Goal: Information Seeking & Learning: Stay updated

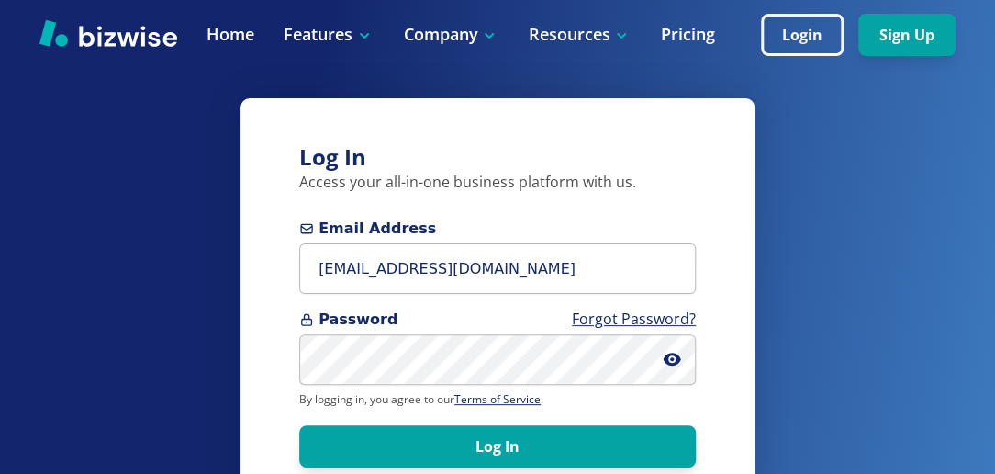
click at [503, 440] on button "Log In" at bounding box center [497, 446] width 397 height 42
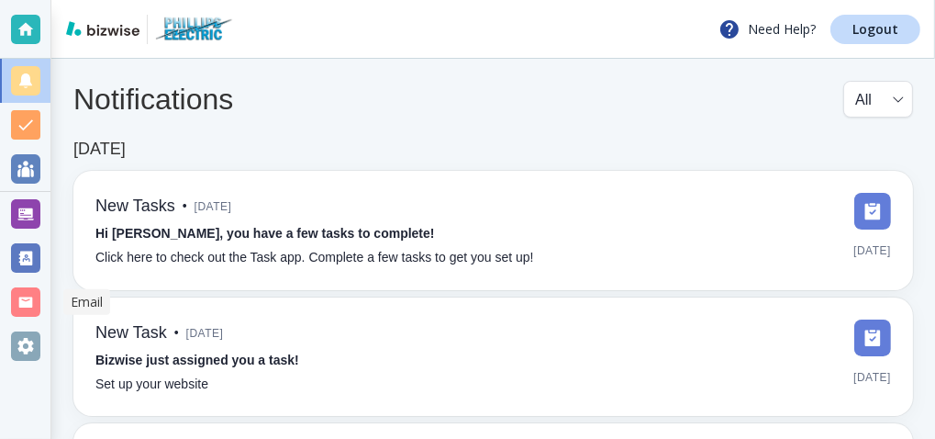
click at [27, 300] on div at bounding box center [25, 301] width 29 height 29
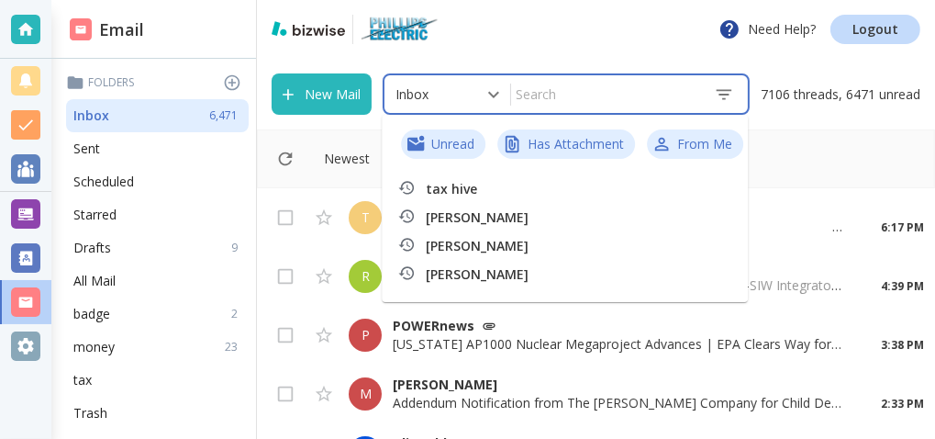
click at [560, 105] on input "text" at bounding box center [605, 94] width 188 height 32
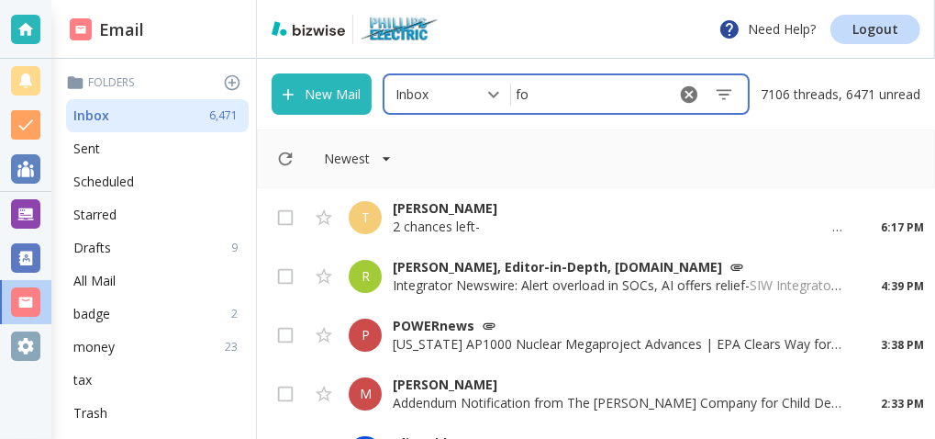
type input "fox"
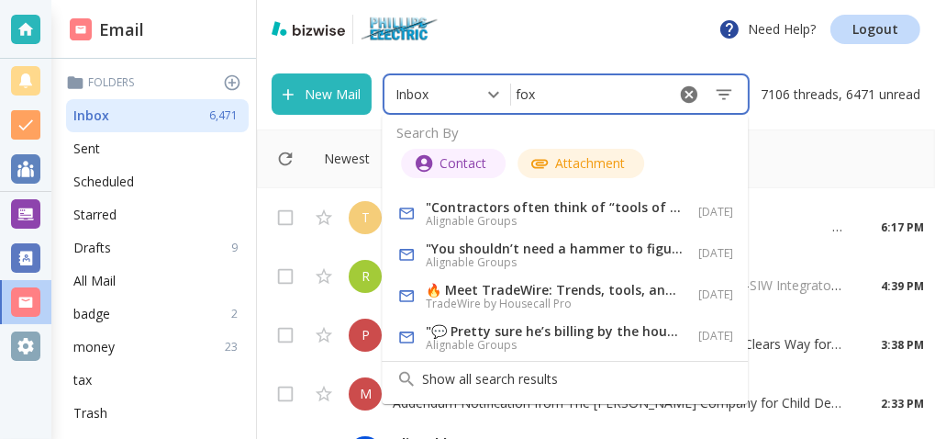
click at [610, 98] on input "fox" at bounding box center [587, 94] width 153 height 32
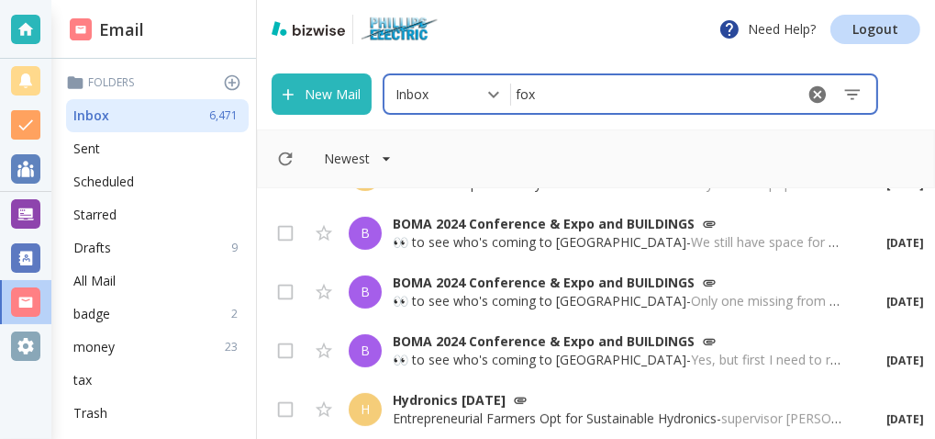
click at [585, 100] on input "fox" at bounding box center [652, 94] width 282 height 32
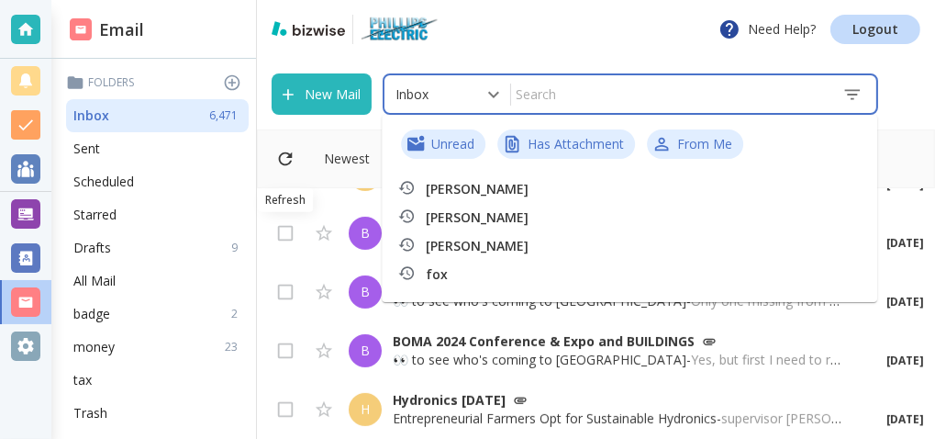
click at [281, 153] on icon "Refresh" at bounding box center [285, 159] width 20 height 20
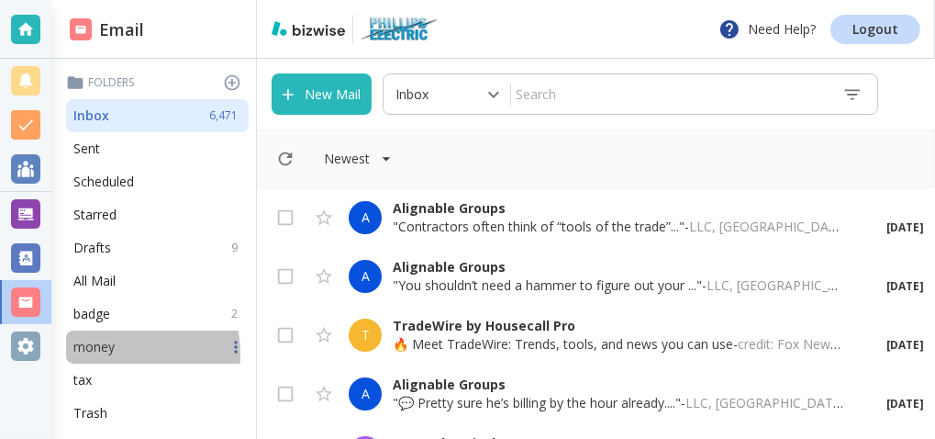
click at [108, 353] on p "money" at bounding box center [93, 347] width 41 height 18
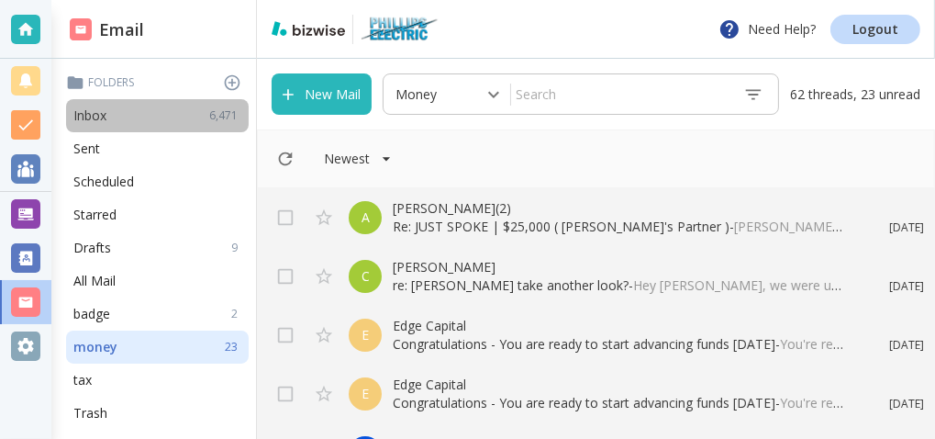
click at [209, 124] on p "6,471" at bounding box center [227, 115] width 36 height 17
type input "0"
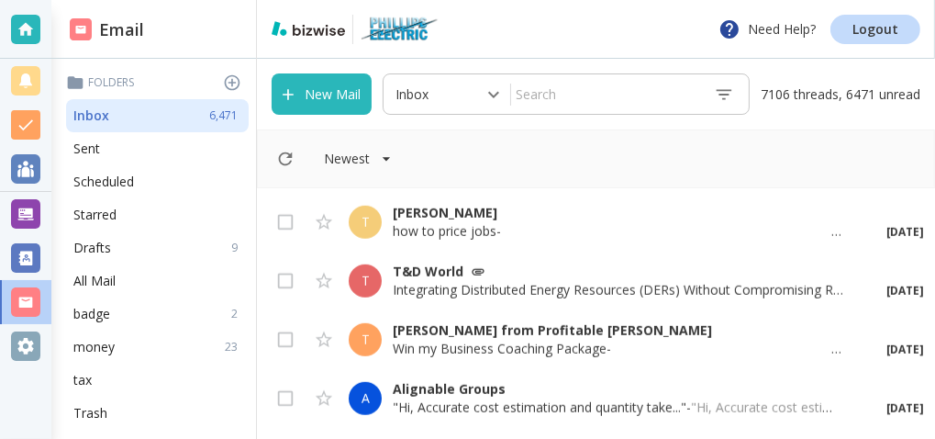
scroll to position [6864, 0]
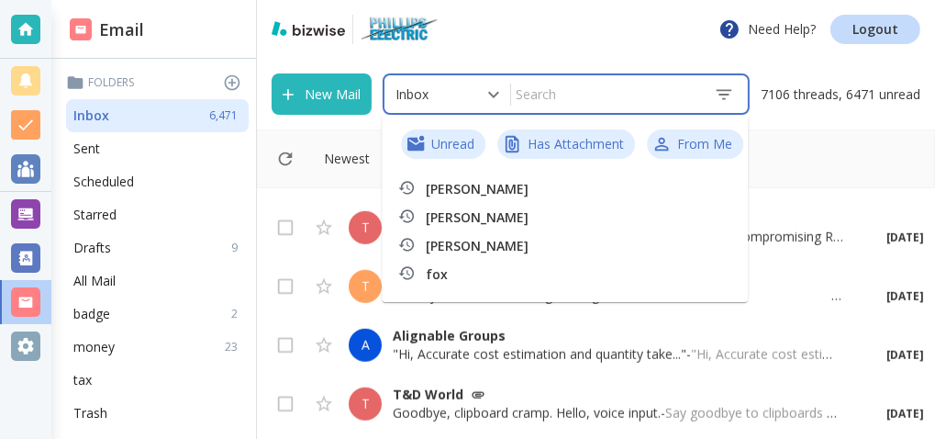
click at [562, 96] on input "text" at bounding box center [605, 94] width 188 height 32
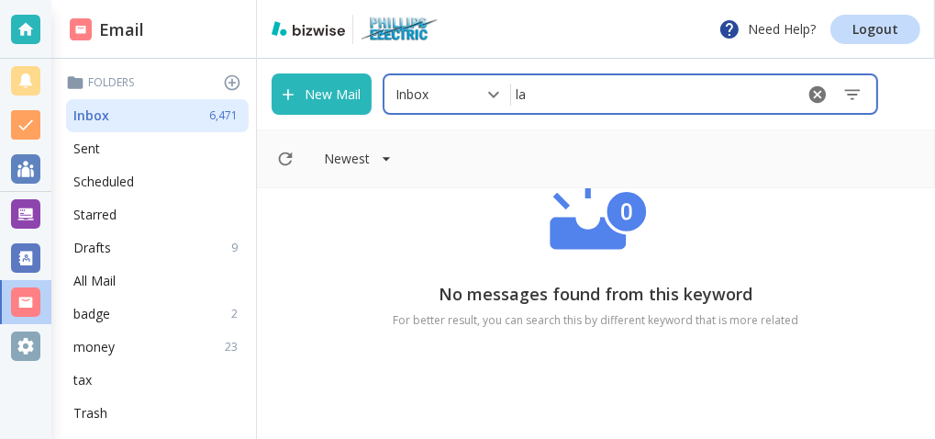
type input "l"
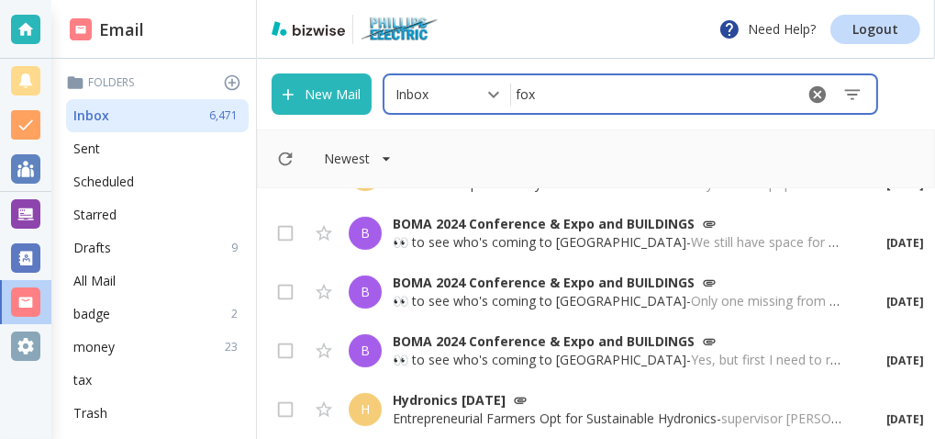
scroll to position [118, 0]
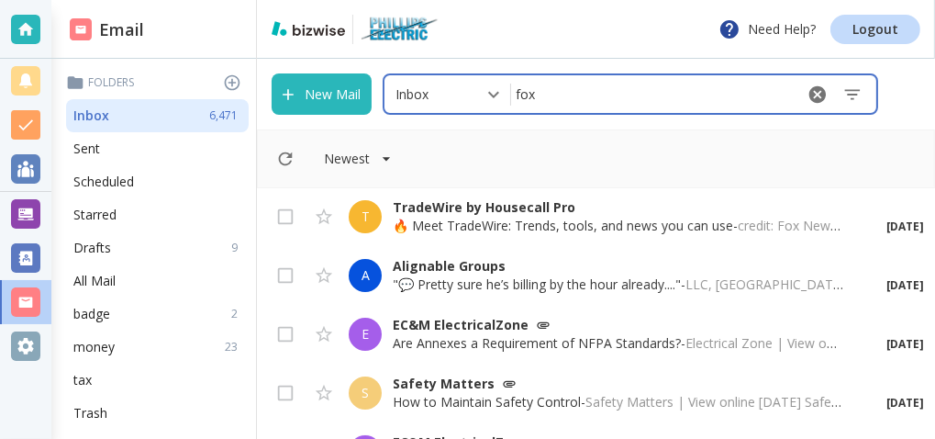
click at [570, 107] on input "fox" at bounding box center [652, 94] width 282 height 32
type input "f"
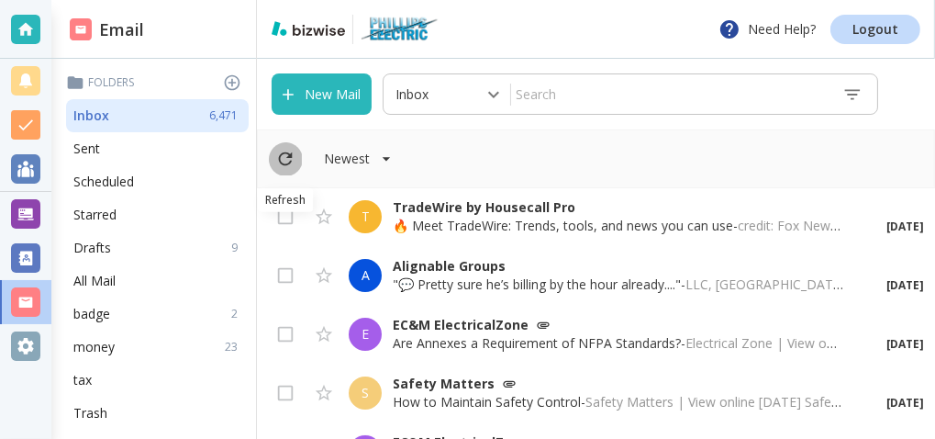
click at [284, 162] on icon "Refresh" at bounding box center [285, 159] width 20 height 20
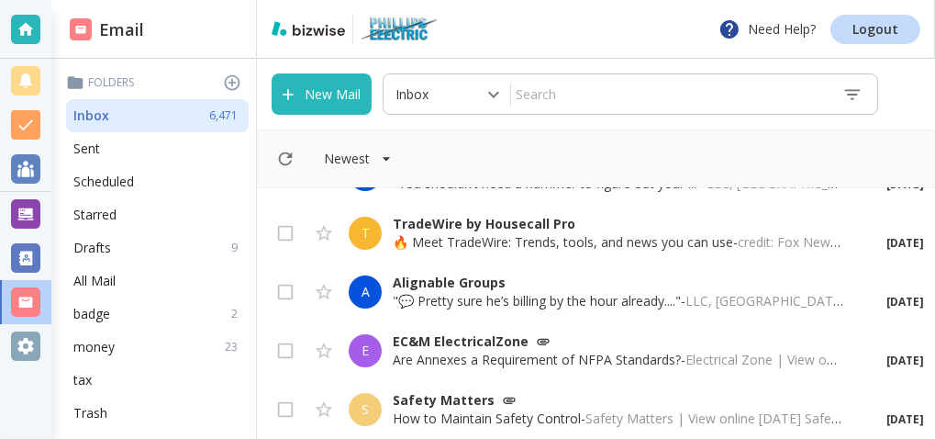
scroll to position [0, 0]
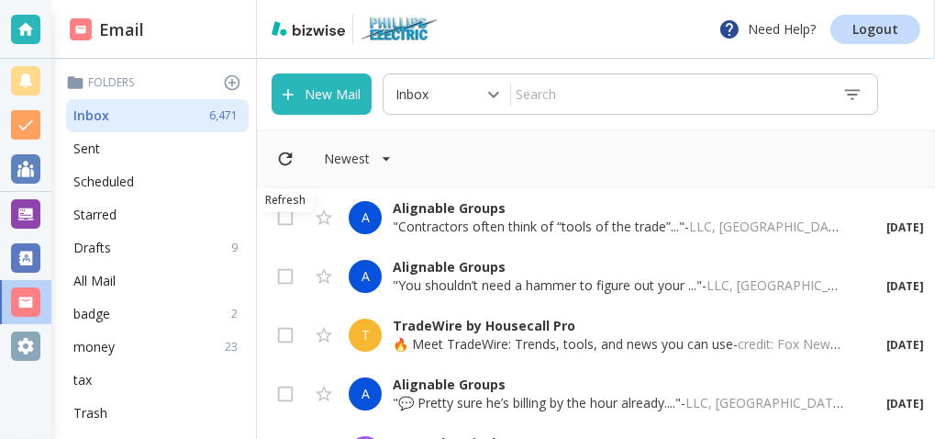
click at [286, 151] on icon "Refresh" at bounding box center [285, 159] width 20 height 20
click at [332, 100] on button "New Mail" at bounding box center [322, 93] width 100 height 41
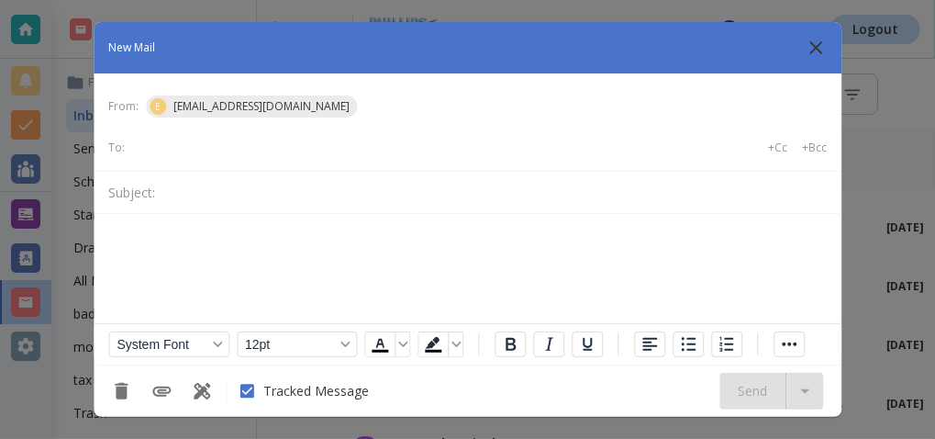
click at [812, 50] on icon "button" at bounding box center [816, 48] width 22 height 22
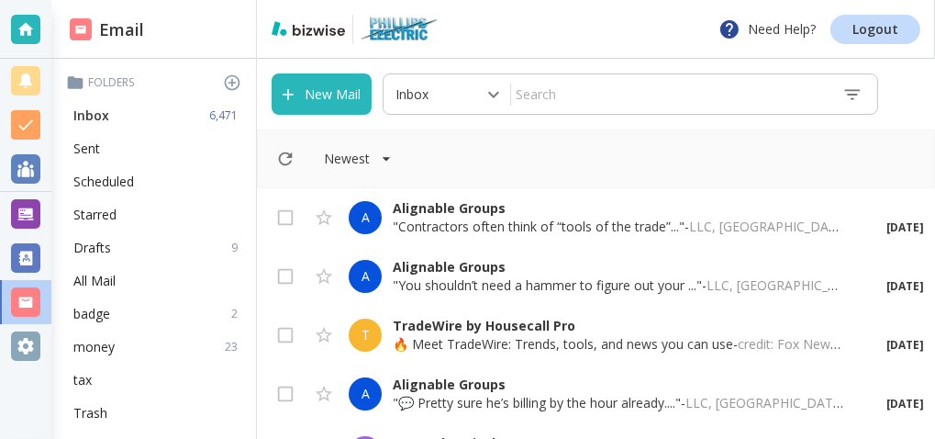
type input "fox"
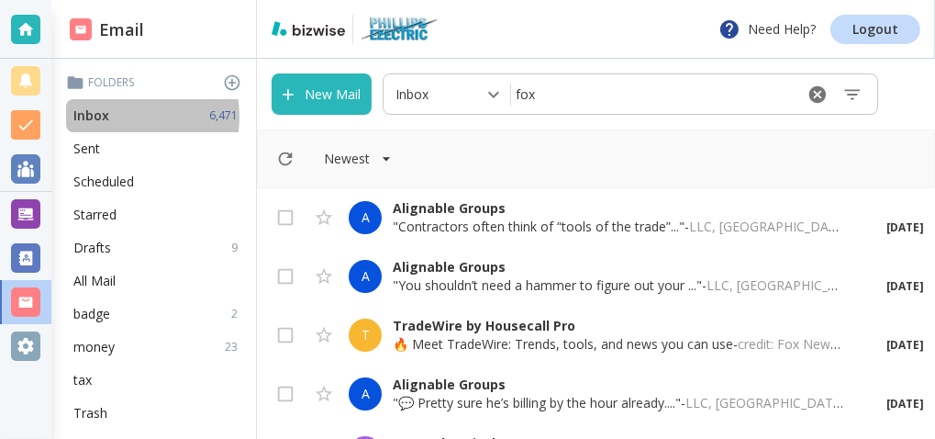
click at [121, 117] on div "Inbox 6,471" at bounding box center [157, 115] width 183 height 33
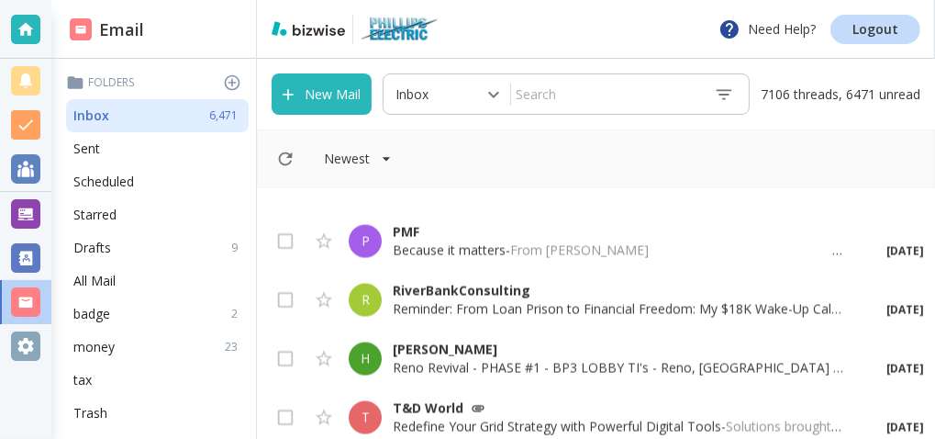
scroll to position [8145, 0]
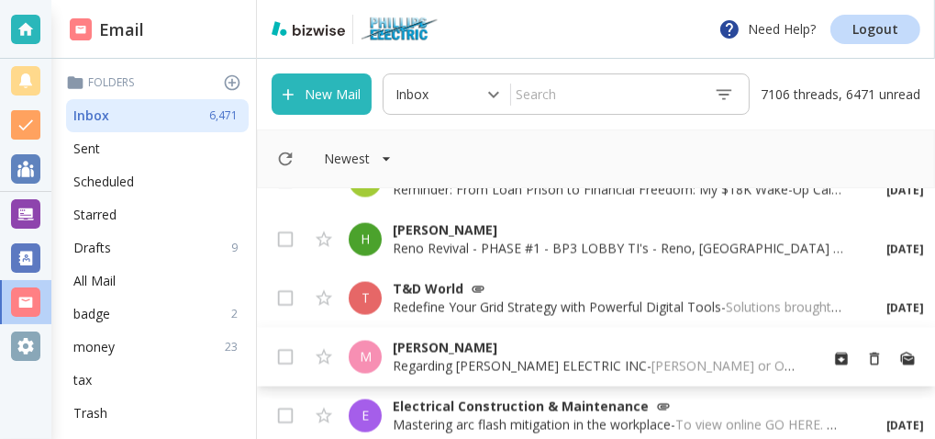
click at [433, 353] on p "[PERSON_NAME]" at bounding box center [598, 348] width 410 height 18
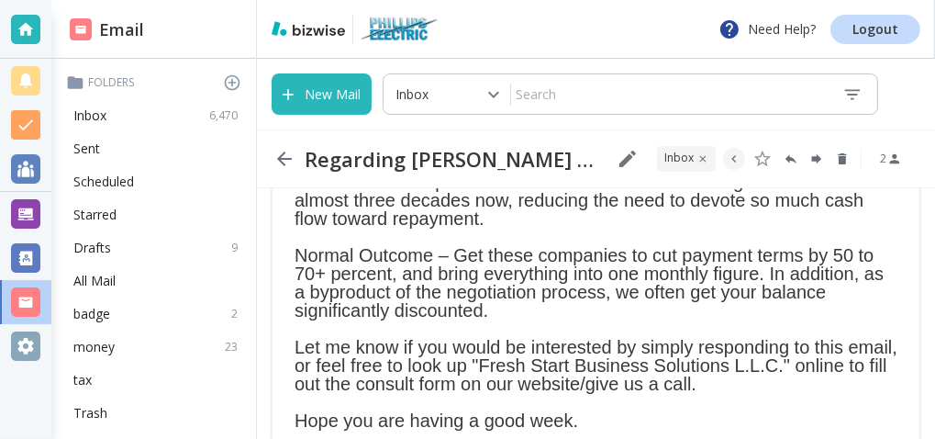
scroll to position [296, 0]
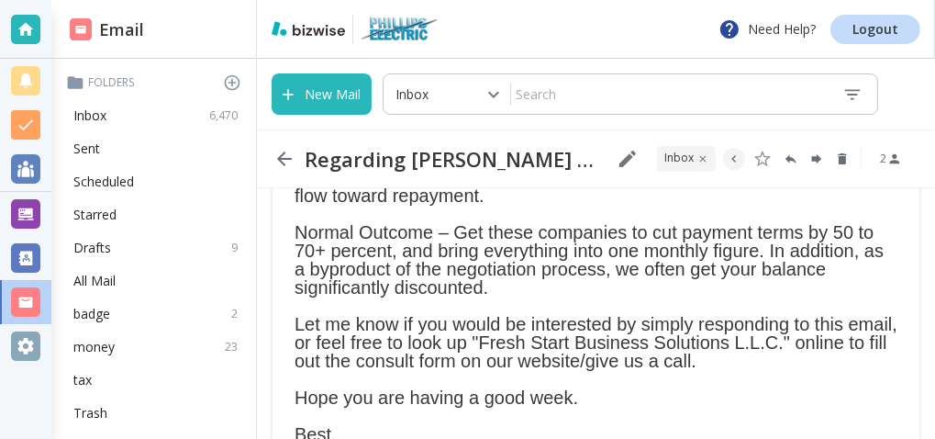
drag, startPoint x: 310, startPoint y: 99, endPoint x: 247, endPoint y: 153, distance: 83.3
click at [247, 153] on div "Need Help? Logout Email Folders Inbox 6,470 Sent Scheduled Starred Drafts 9 All…" at bounding box center [467, 219] width 935 height 439
click at [113, 115] on div "Inbox 6,470" at bounding box center [157, 115] width 183 height 33
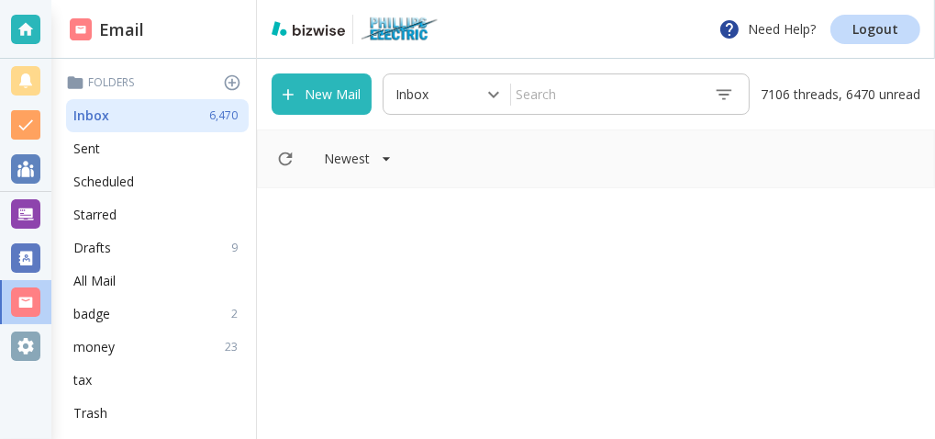
scroll to position [16788, 0]
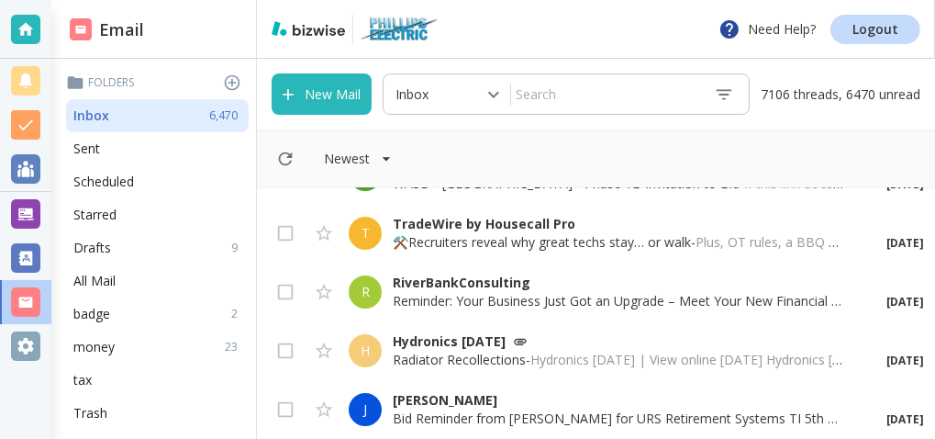
click at [541, 108] on input "text" at bounding box center [605, 94] width 188 height 32
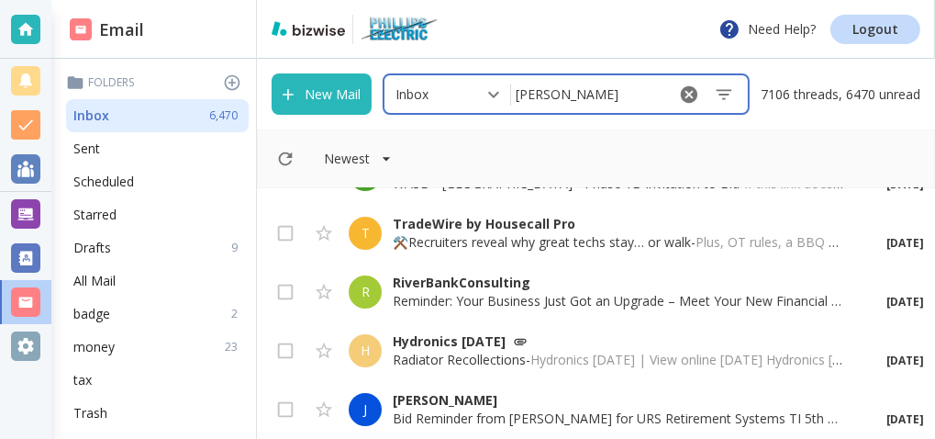
type input "[PERSON_NAME]"
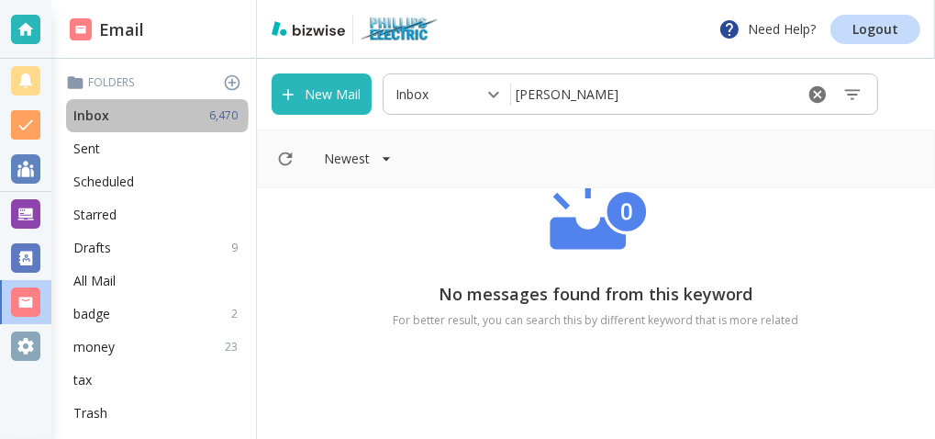
click at [153, 115] on div "Inbox 6,470" at bounding box center [157, 115] width 183 height 33
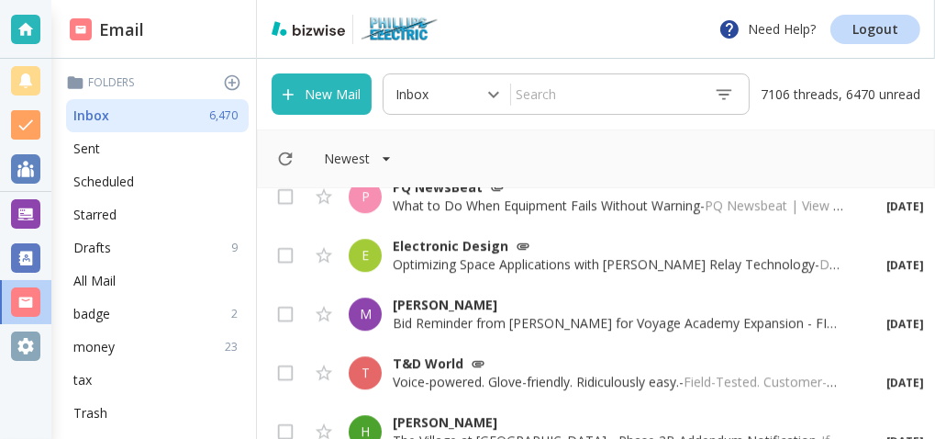
scroll to position [4397, 0]
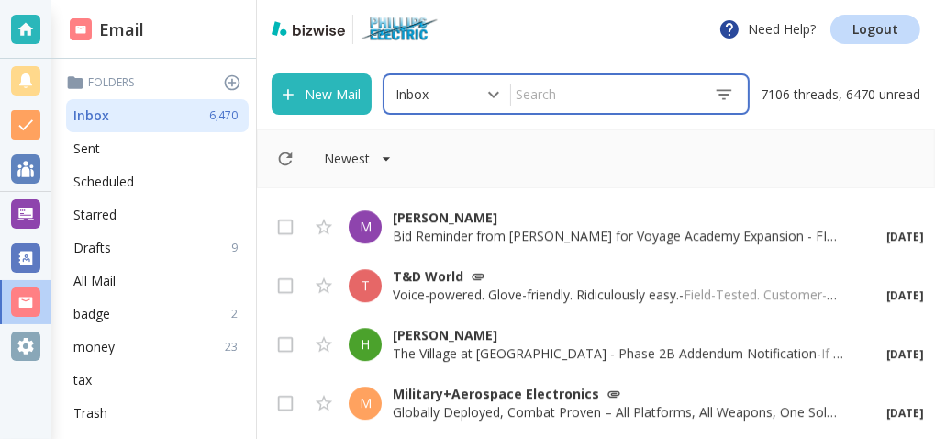
click at [563, 102] on input "text" at bounding box center [605, 94] width 188 height 32
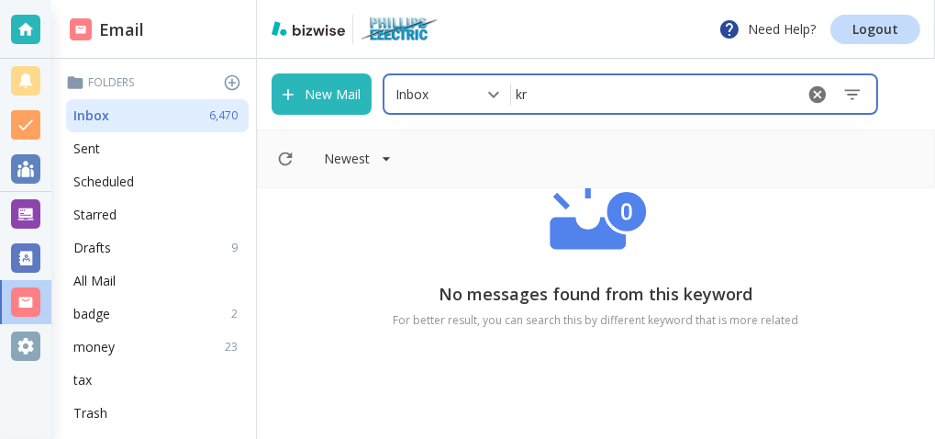
type input "k"
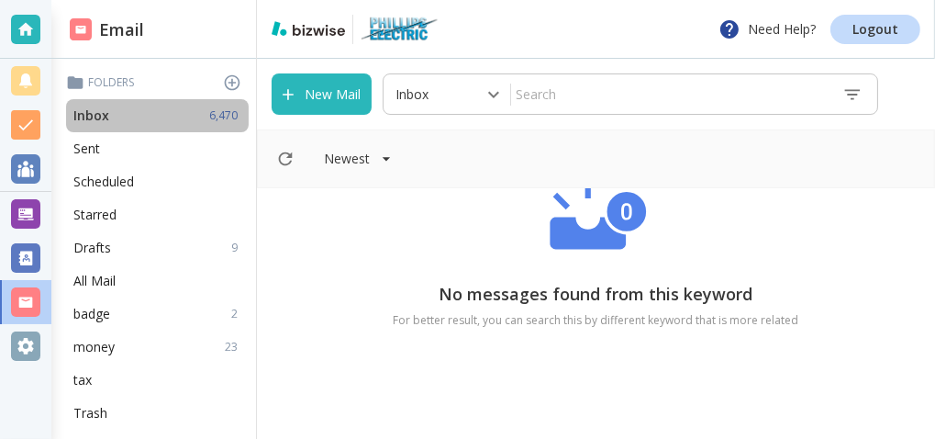
click at [154, 121] on div "Inbox 6,470" at bounding box center [157, 115] width 183 height 33
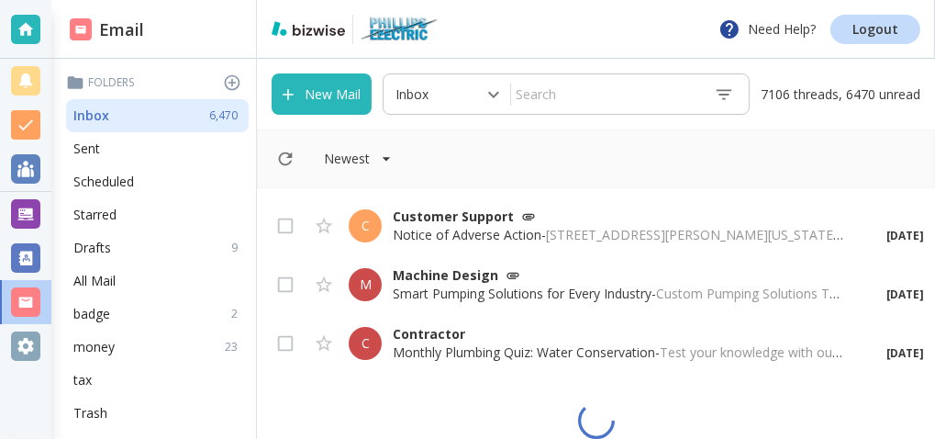
scroll to position [5691, 0]
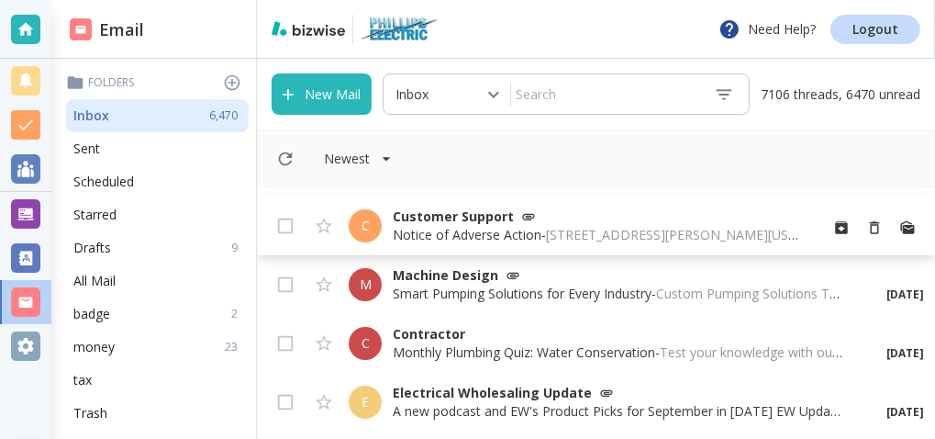
click at [550, 243] on p "Notice of Adverse Action - [STREET_ADDRESS][PERSON_NAME][US_STATE] (571) 351-59…" at bounding box center [598, 235] width 410 height 18
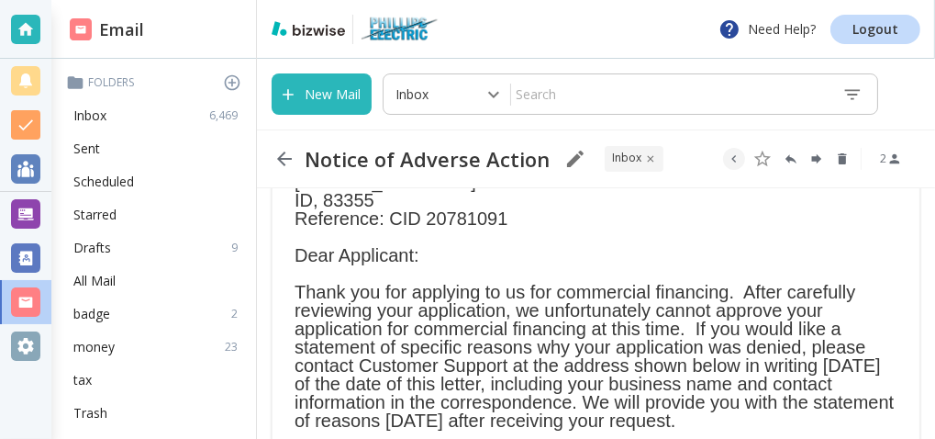
scroll to position [296, 0]
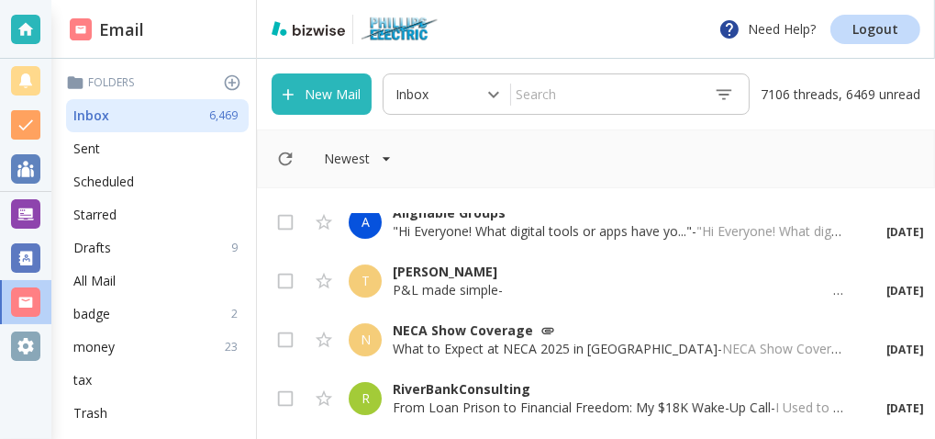
scroll to position [11217, 0]
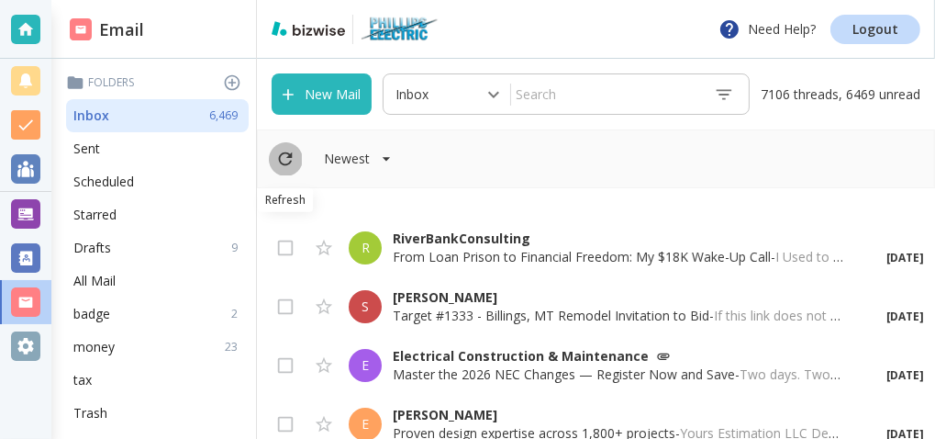
click at [280, 157] on icon "Refresh" at bounding box center [286, 159] width 14 height 14
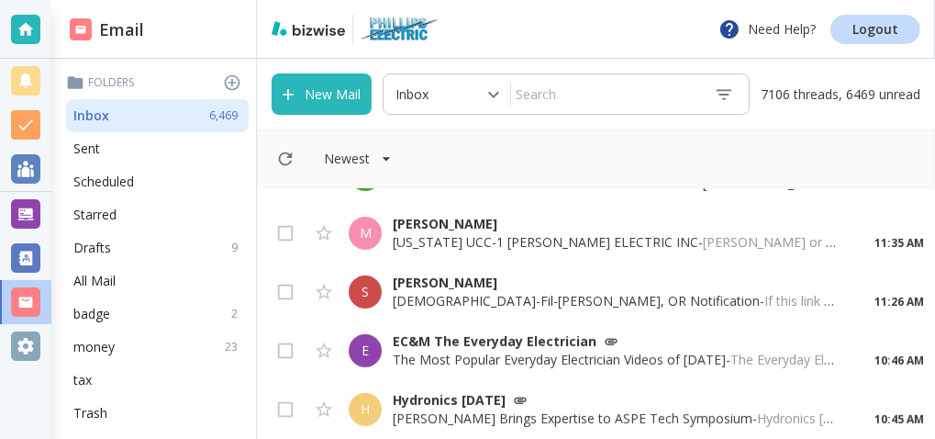
scroll to position [0, 0]
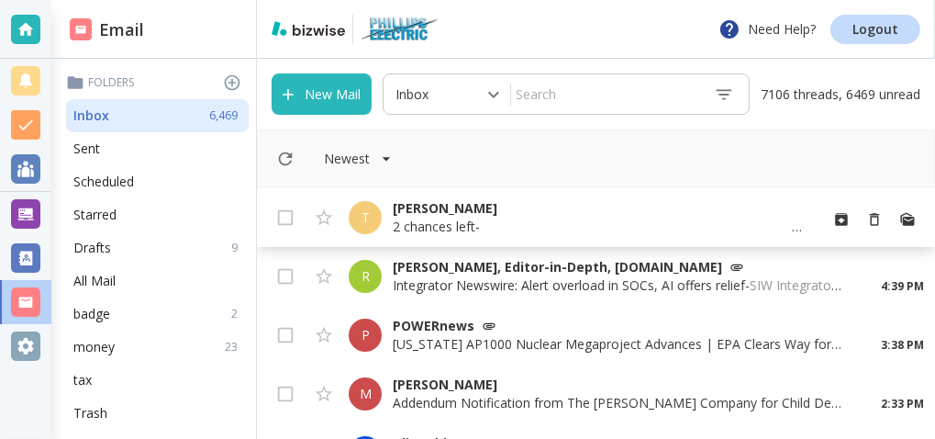
click at [432, 224] on p "2 chances left - ‌ ‌ ‌ ‌ ‌ ‌ ‌ ‌ ‌ ‌ ‌ ‌ ‌ ‌ ‌ ‌ ‌ ‌ ‌ ‌ ‌ ‌ ‌ ‌ ‌ ‌ ‌ ‌ ‌ ‌ ‌ …" at bounding box center [598, 227] width 410 height 18
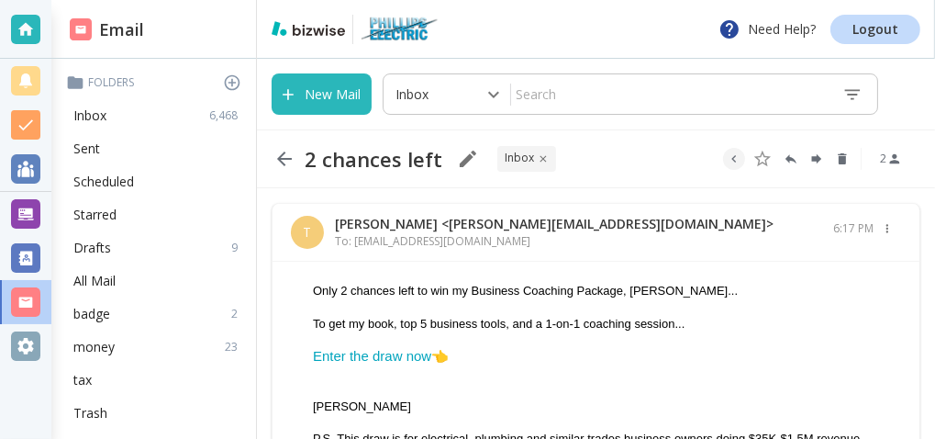
click at [382, 356] on link "Enter the draw now" at bounding box center [372, 356] width 118 height 16
click at [283, 159] on icon "button" at bounding box center [284, 158] width 15 height 15
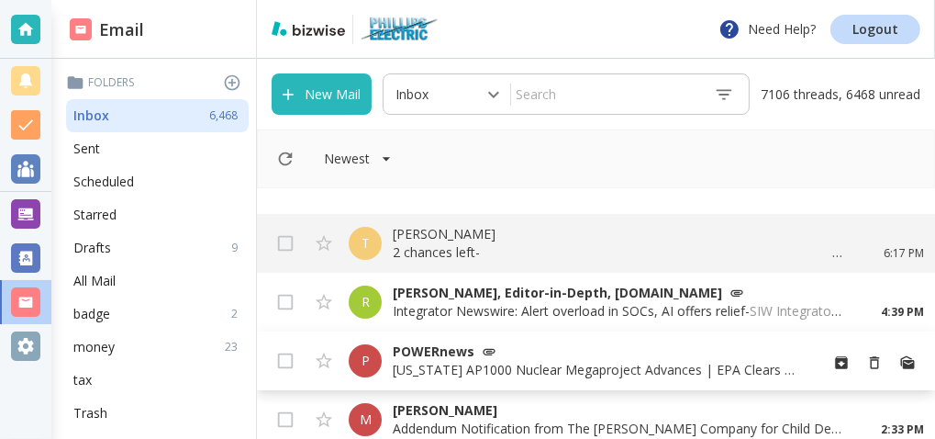
click at [465, 353] on p "POWERnews" at bounding box center [598, 351] width 410 height 18
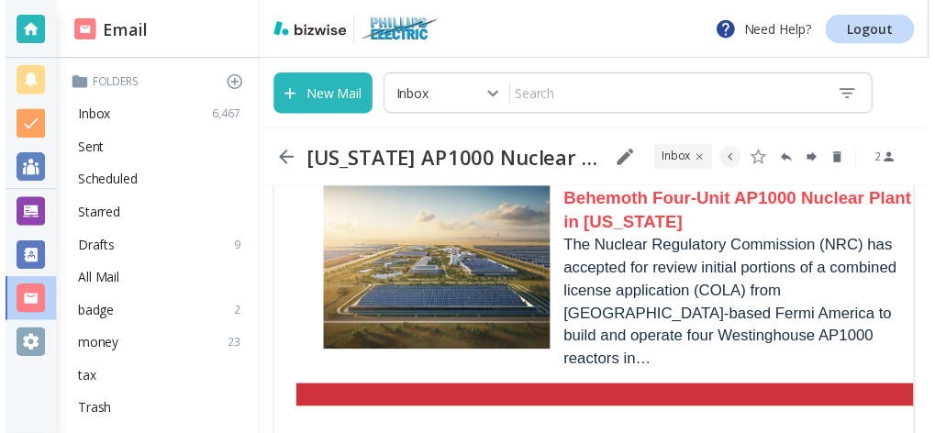
scroll to position [197, 0]
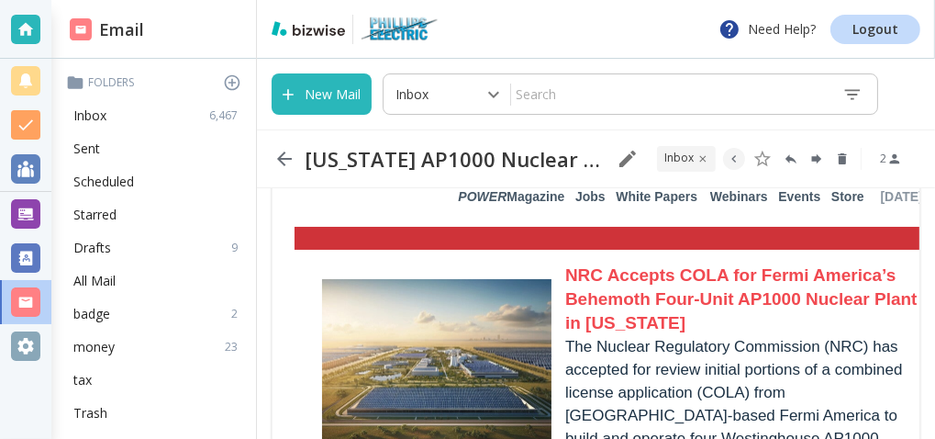
click at [637, 298] on link "NRC Accepts COLA for Fermi America’s Behemoth Four-Unit AP1000 Nuclear Plant in…" at bounding box center [741, 298] width 353 height 67
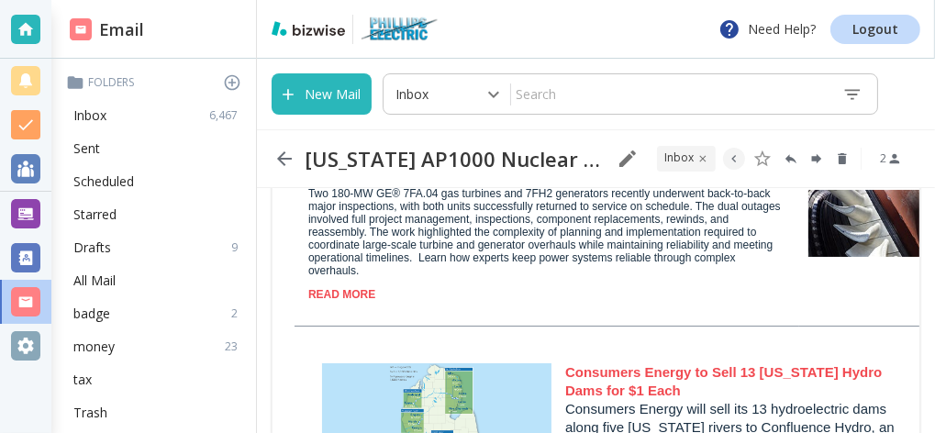
scroll to position [1382, 0]
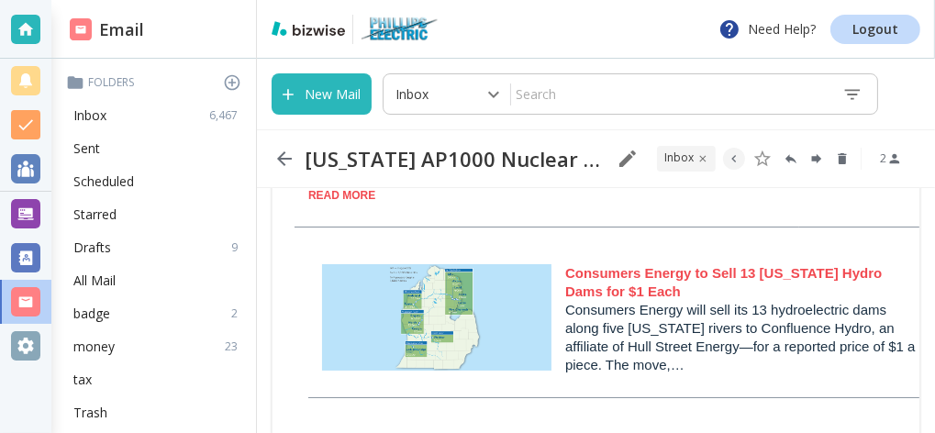
click at [719, 265] on link "Consumers Energy to Sell 13 [US_STATE] Hydro Dams for $1 Each" at bounding box center [723, 282] width 317 height 34
